Goal: Task Accomplishment & Management: Manage account settings

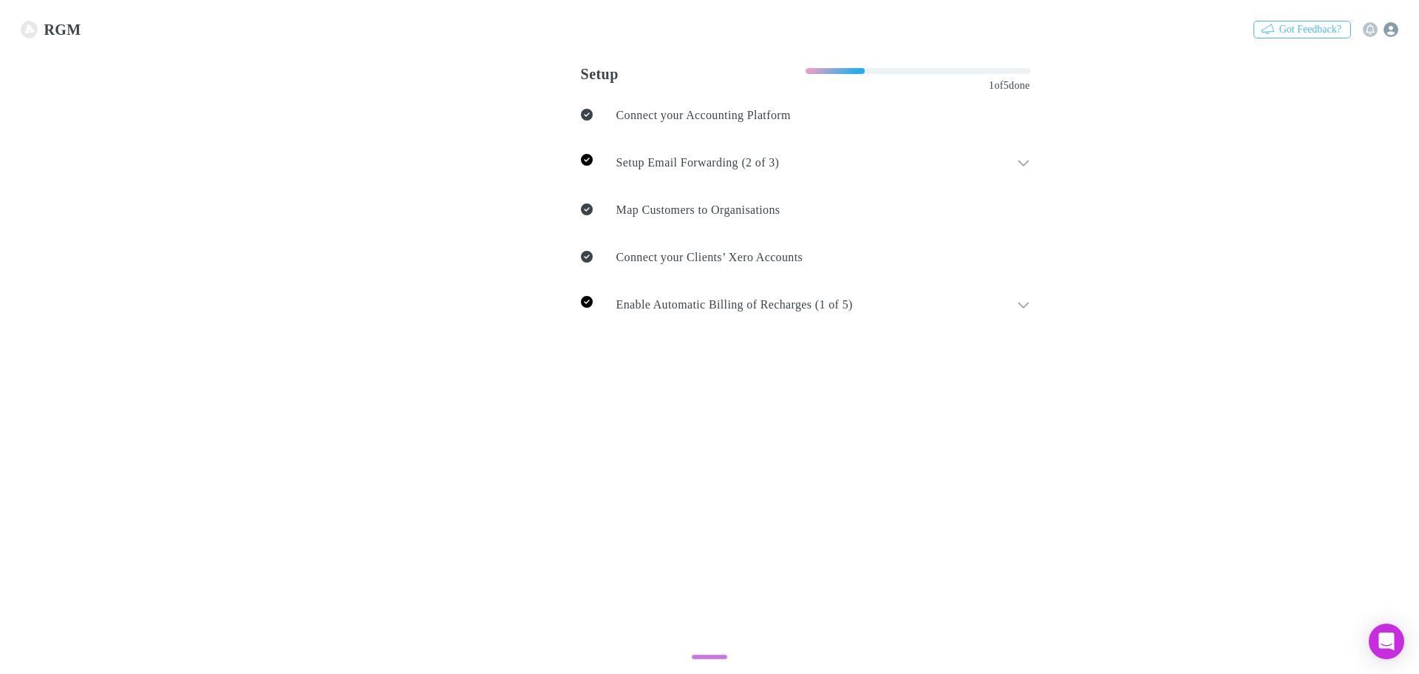
click at [1396, 28] on icon "button" at bounding box center [1391, 29] width 15 height 15
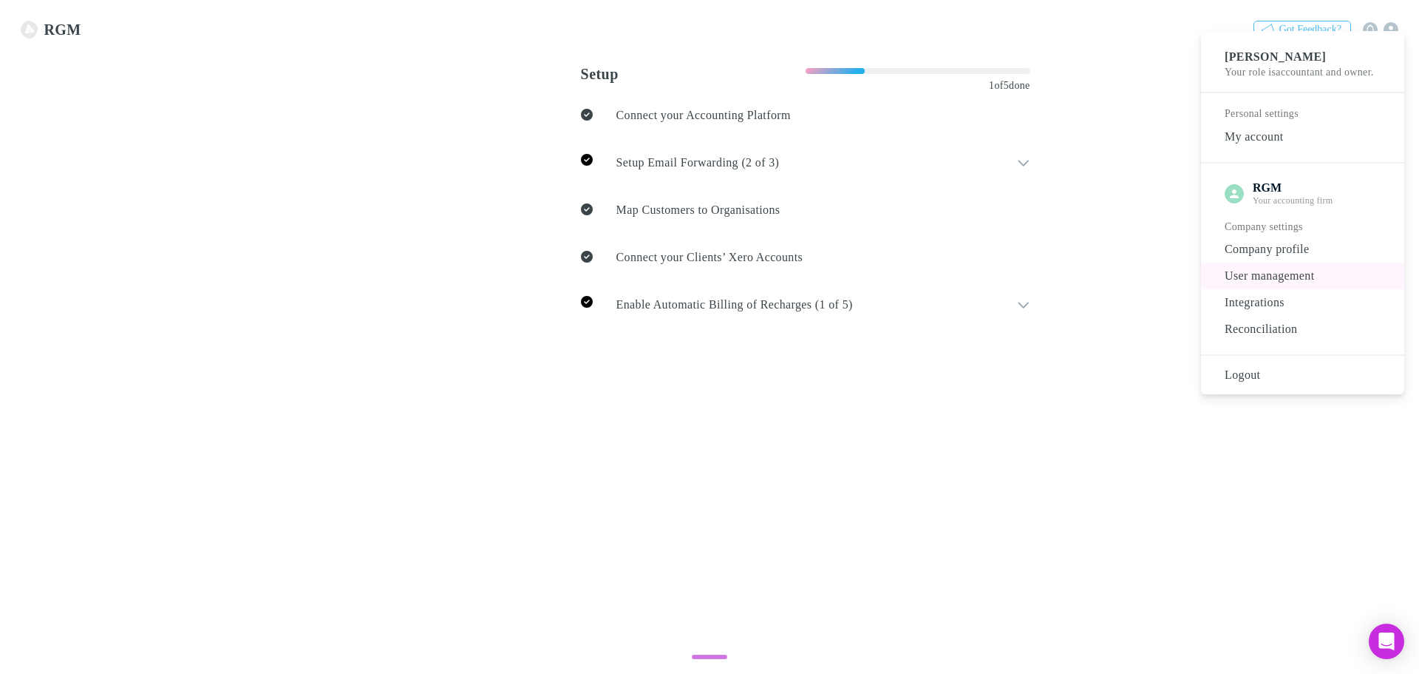
click at [1280, 285] on span "User management" at bounding box center [1303, 276] width 180 height 18
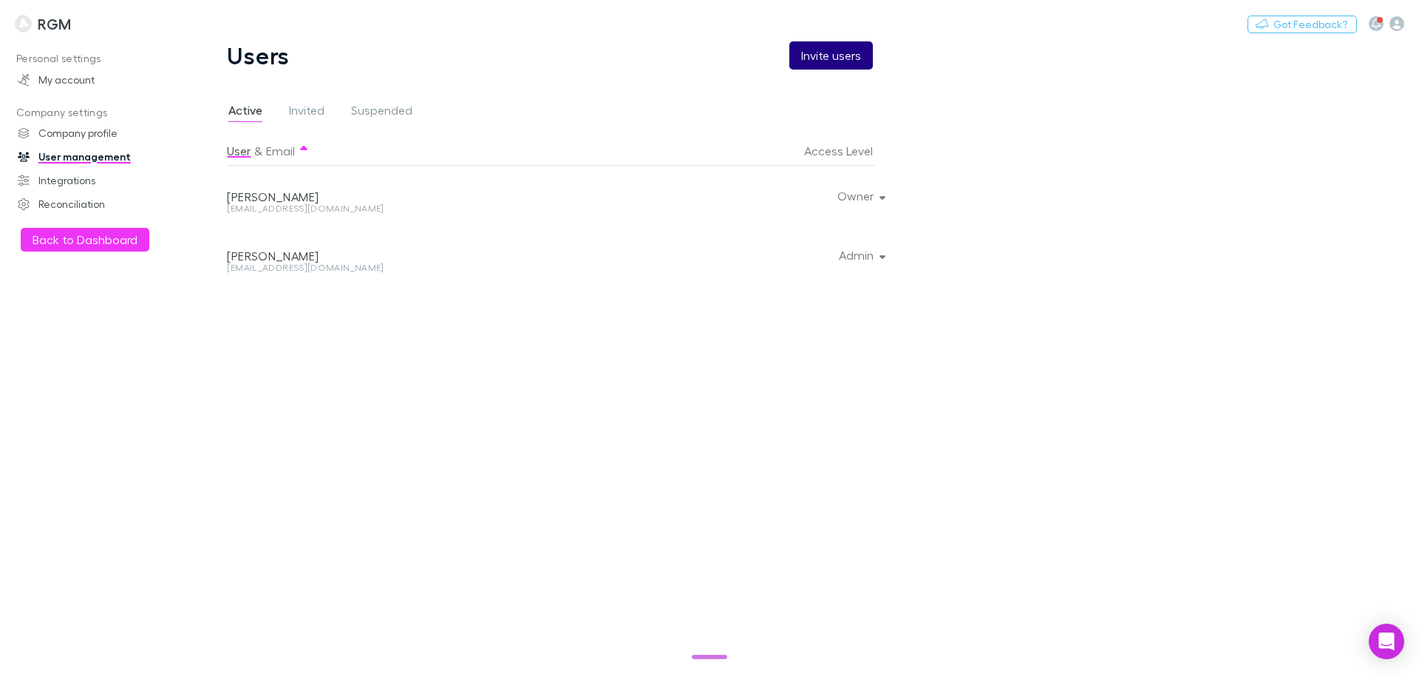
click at [844, 52] on button "Invite users" at bounding box center [832, 55] width 84 height 28
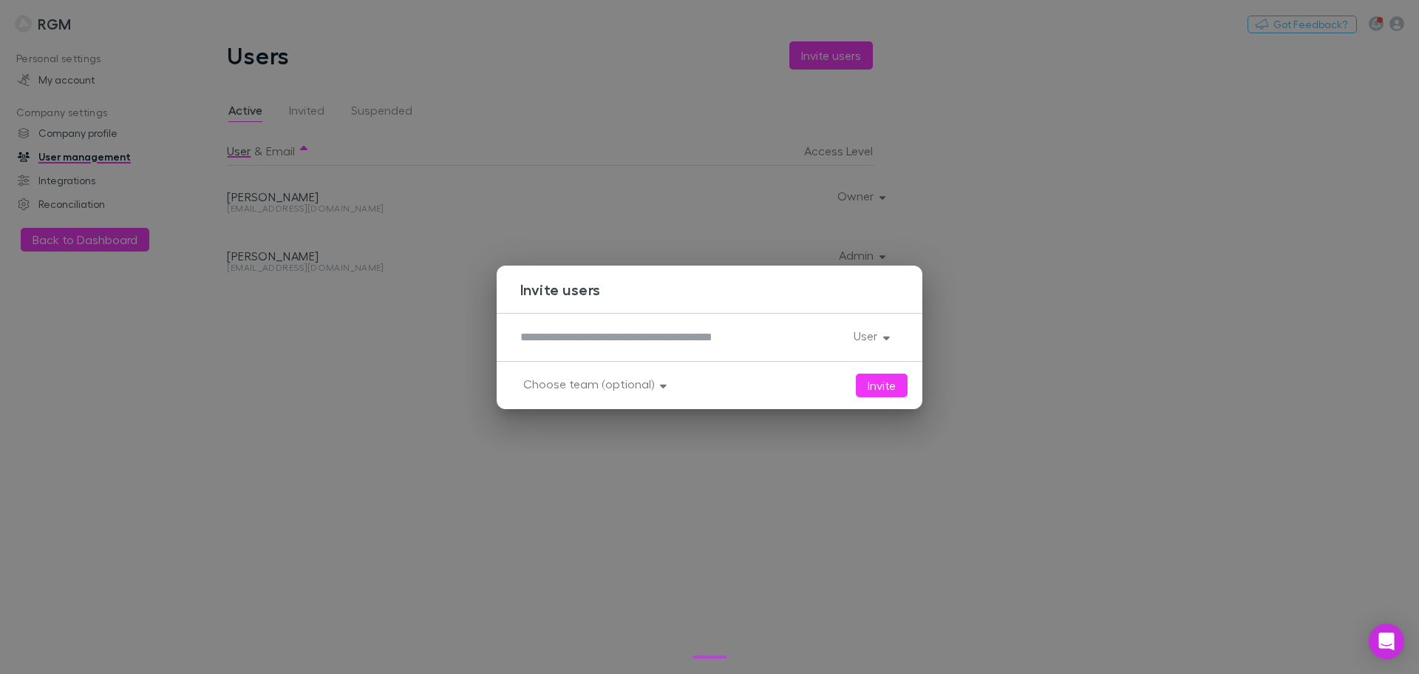
click at [649, 337] on textarea at bounding box center [681, 336] width 322 height 17
type textarea "**********"
click at [884, 330] on icon "button" at bounding box center [886, 335] width 7 height 10
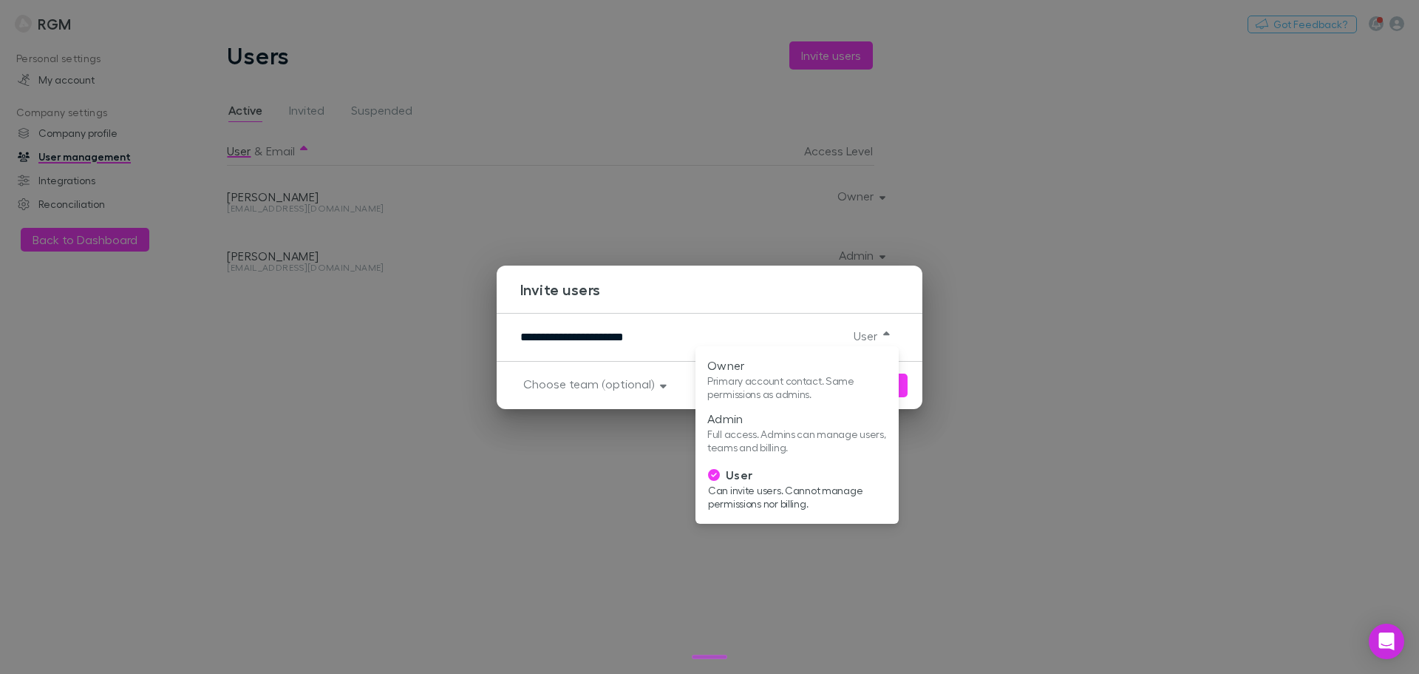
click at [1054, 296] on div at bounding box center [709, 337] width 1419 height 674
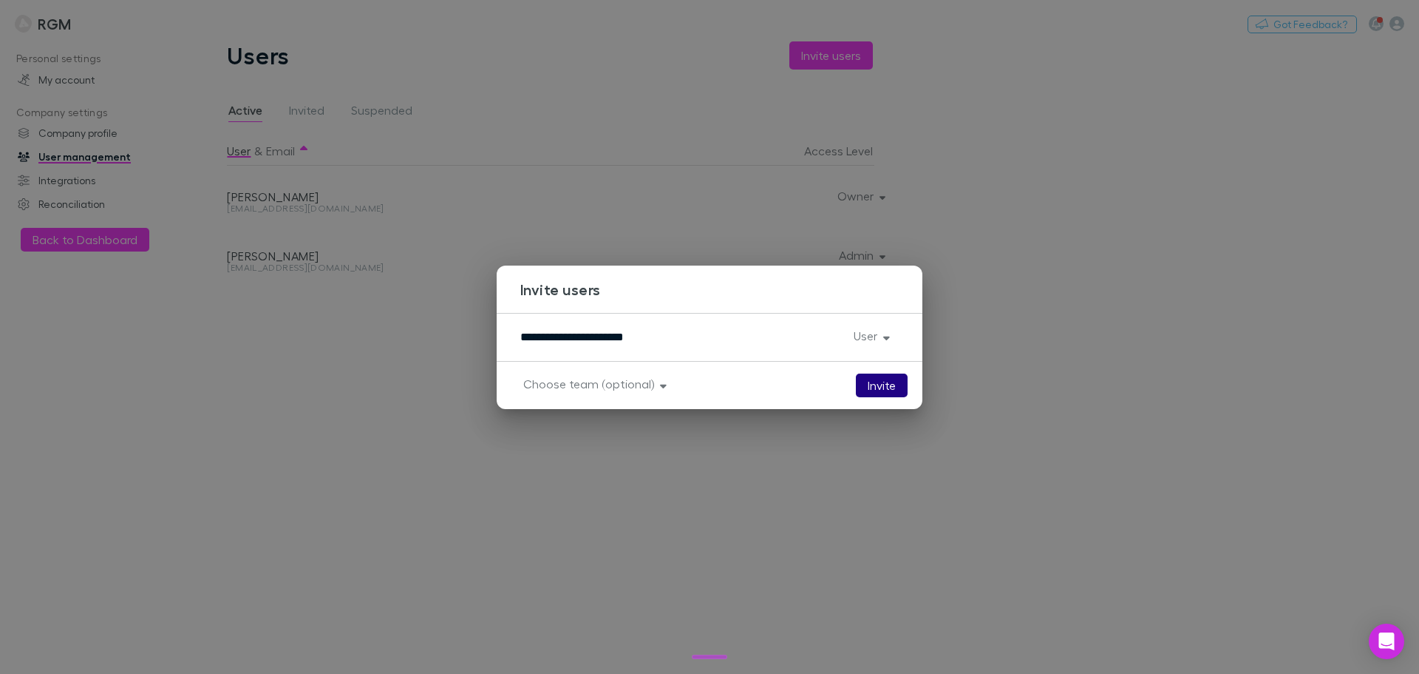
click at [872, 387] on button "Invite" at bounding box center [882, 385] width 52 height 24
